Goal: Find specific page/section: Find specific page/section

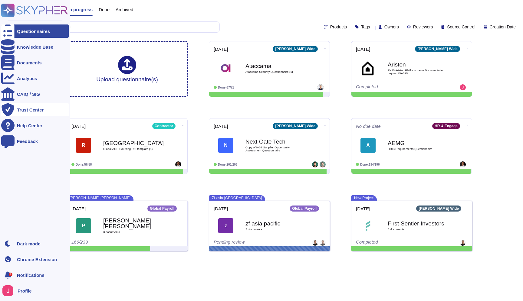
click at [18, 110] on div "Trust Center" at bounding box center [30, 110] width 27 height 5
